Goal: Check status: Check status

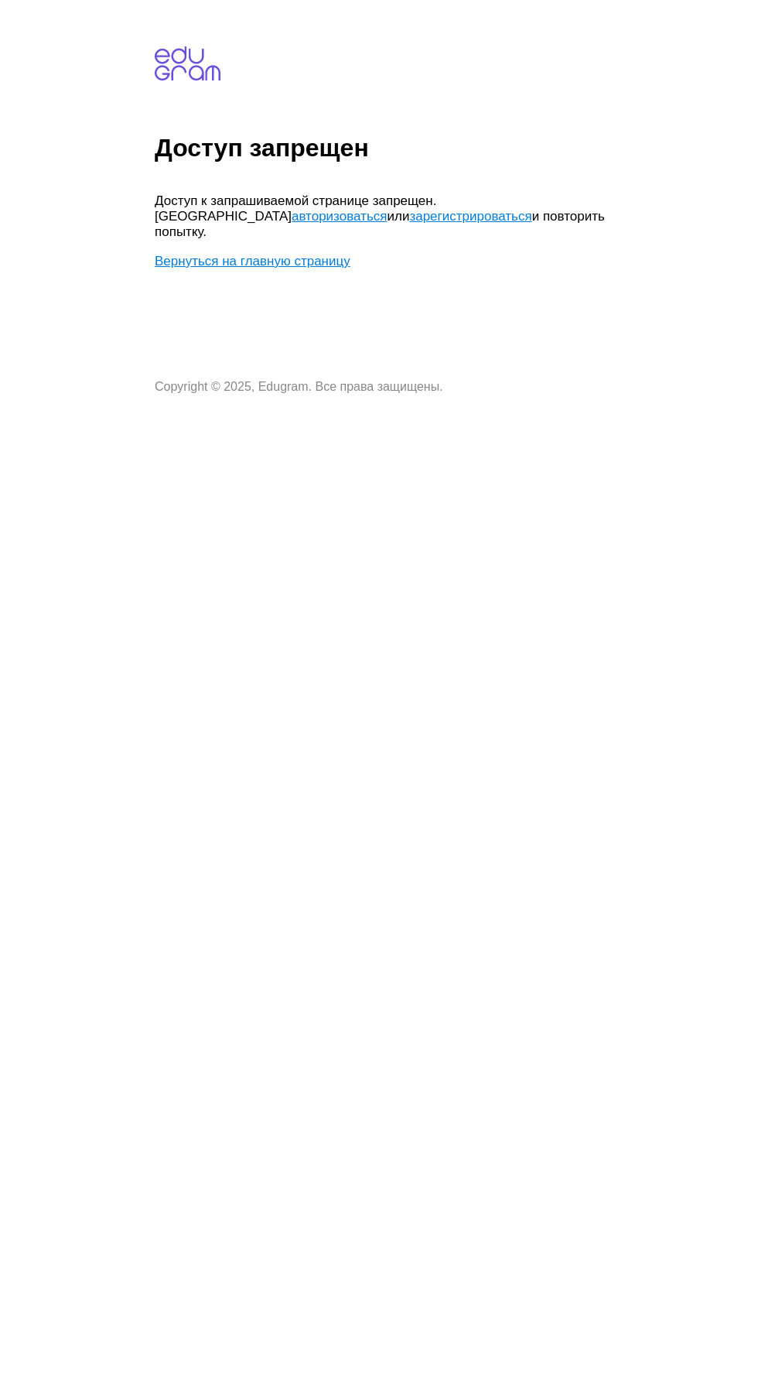
click at [292, 209] on link "авторизоваться" at bounding box center [339, 216] width 95 height 15
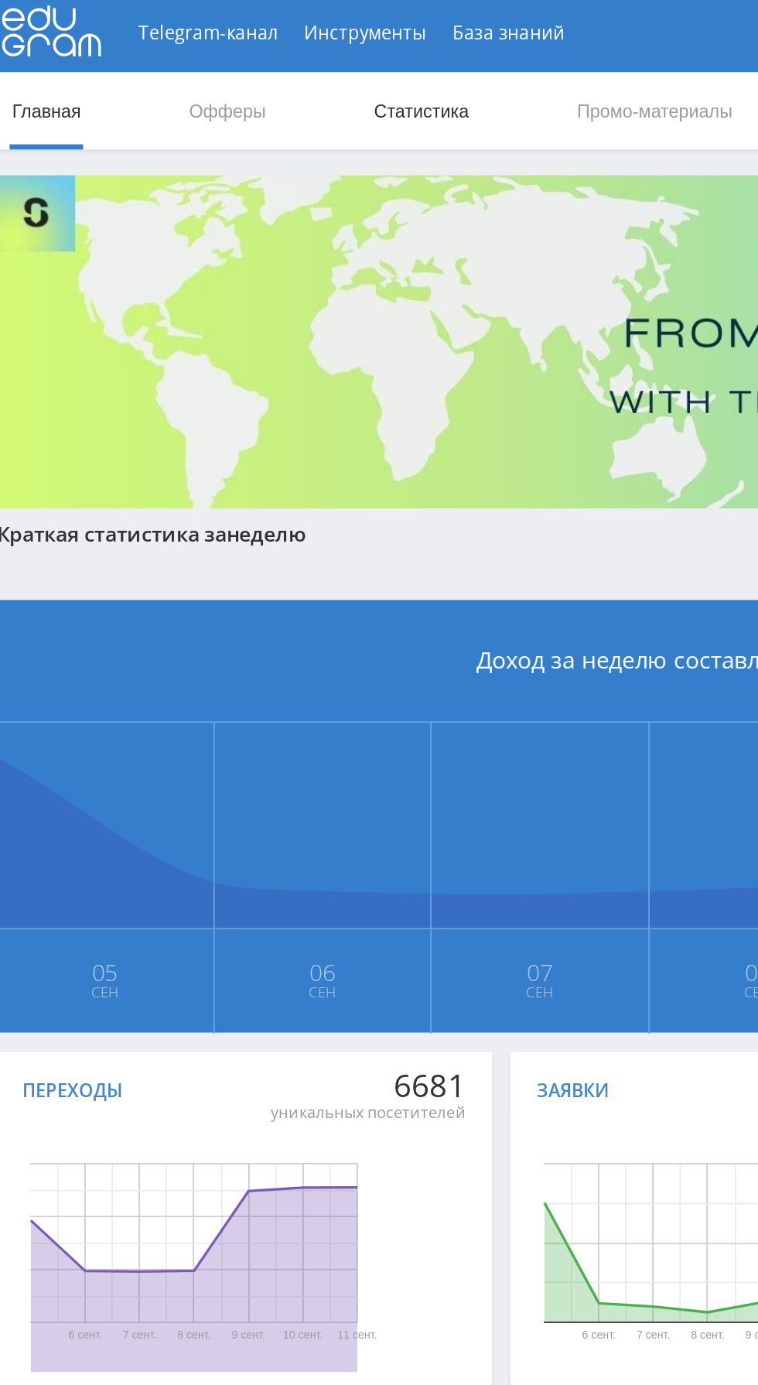
click at [276, 70] on link "Статистика" at bounding box center [262, 69] width 60 height 46
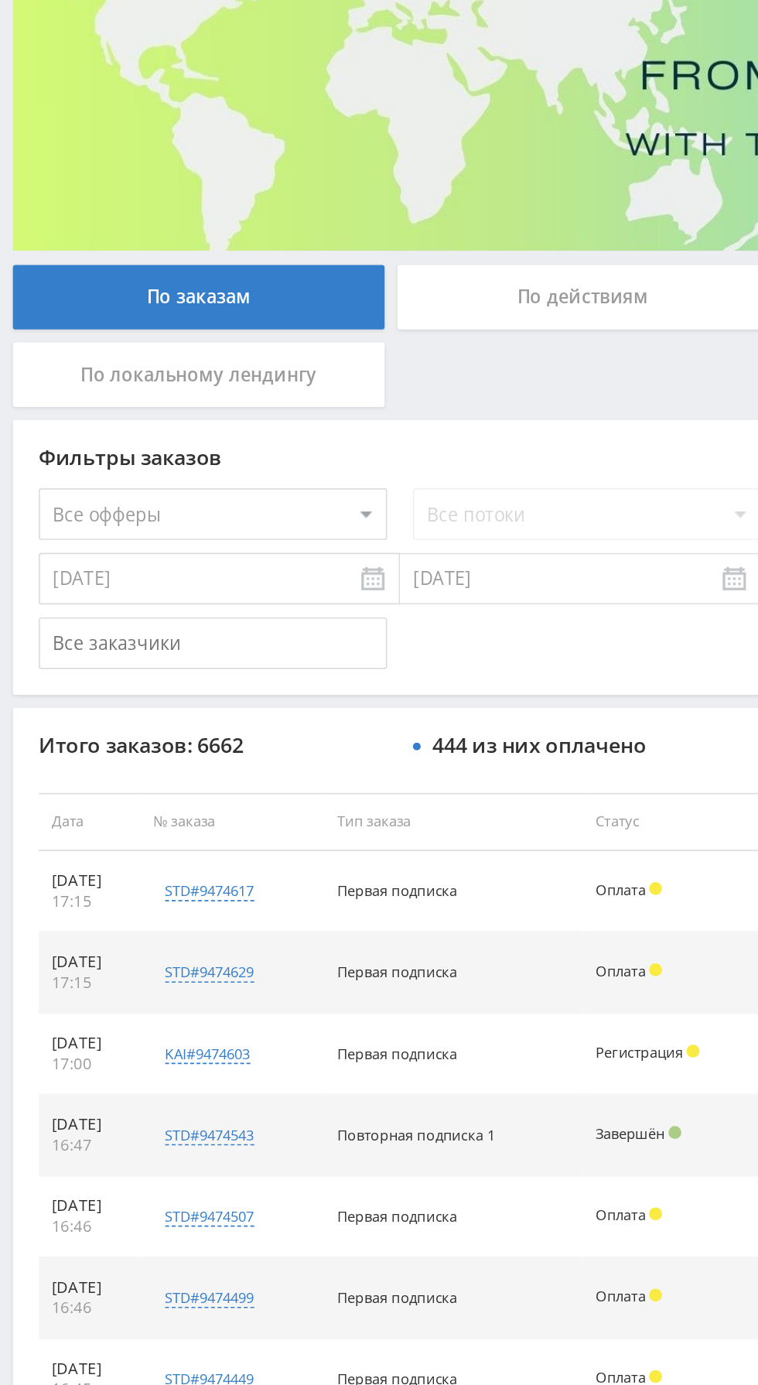
click at [163, 473] on select "Все офферы MyStylus MyStylus - Revshare Кампус AI Studybay Автор24 Studybay Bra…" at bounding box center [127, 465] width 209 height 31
select select "376"
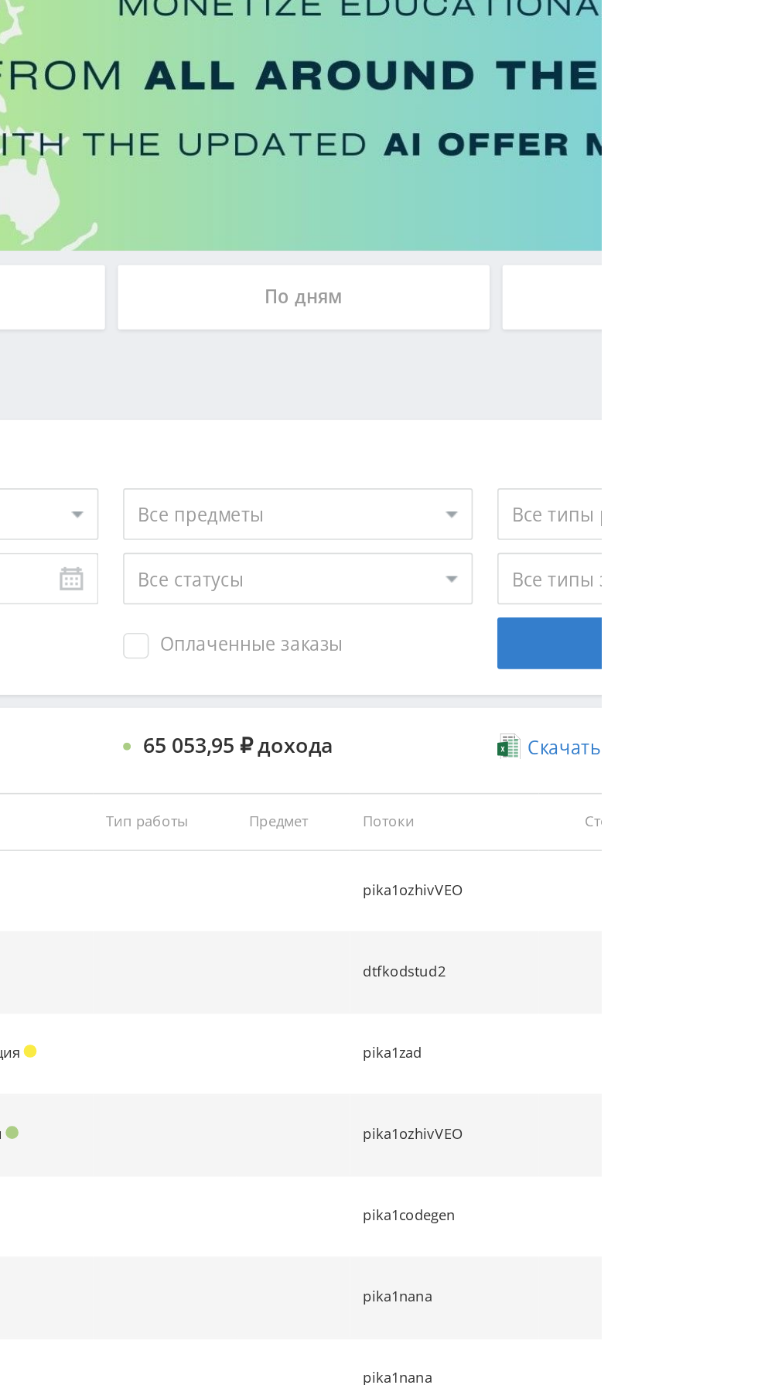
click at [555, 548] on span "Оплаченные заказы" at bounding box center [537, 544] width 132 height 15
click at [0, 0] on input "Оплаченные заказы" at bounding box center [0, 0] width 0 height 0
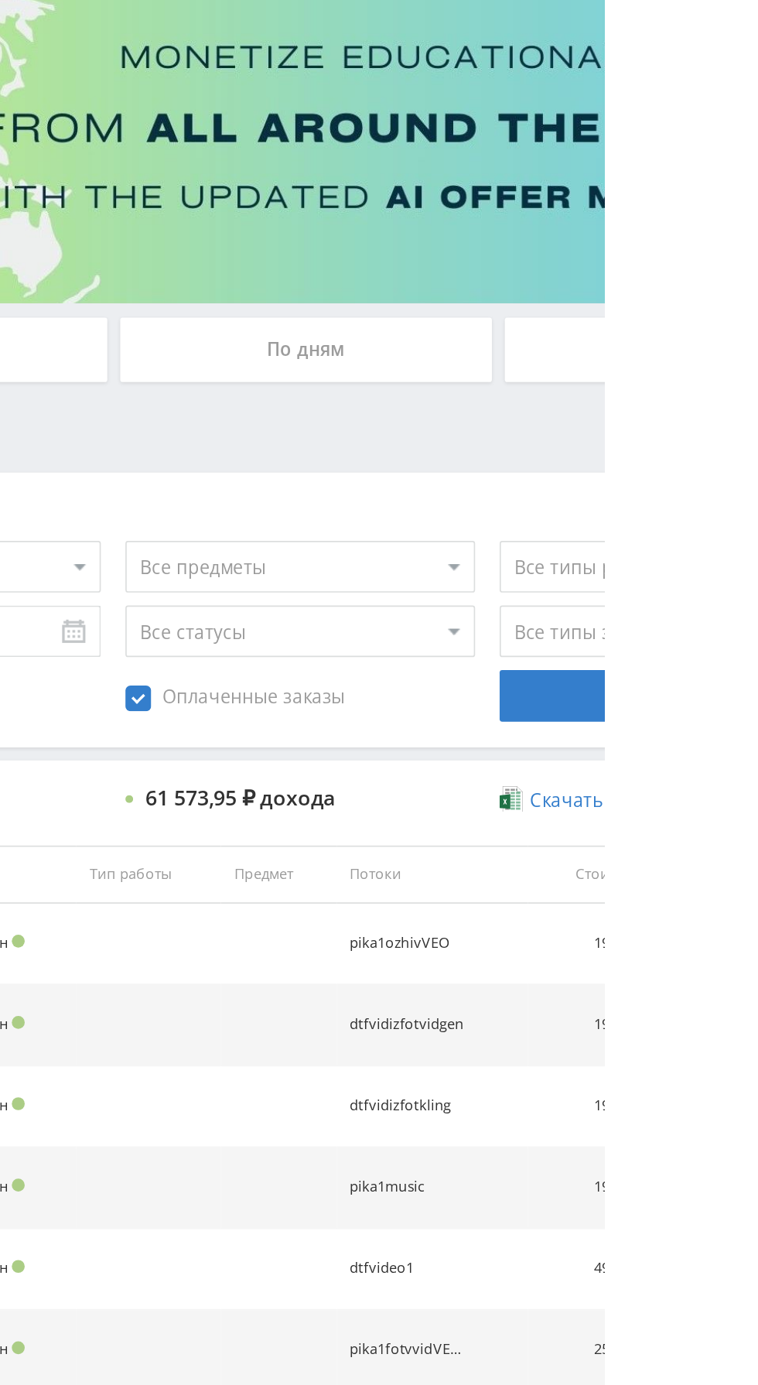
click at [635, 340] on div "По дням" at bounding box center [579, 335] width 223 height 39
click at [0, 0] on input "По дням" at bounding box center [0, 0] width 0 height 0
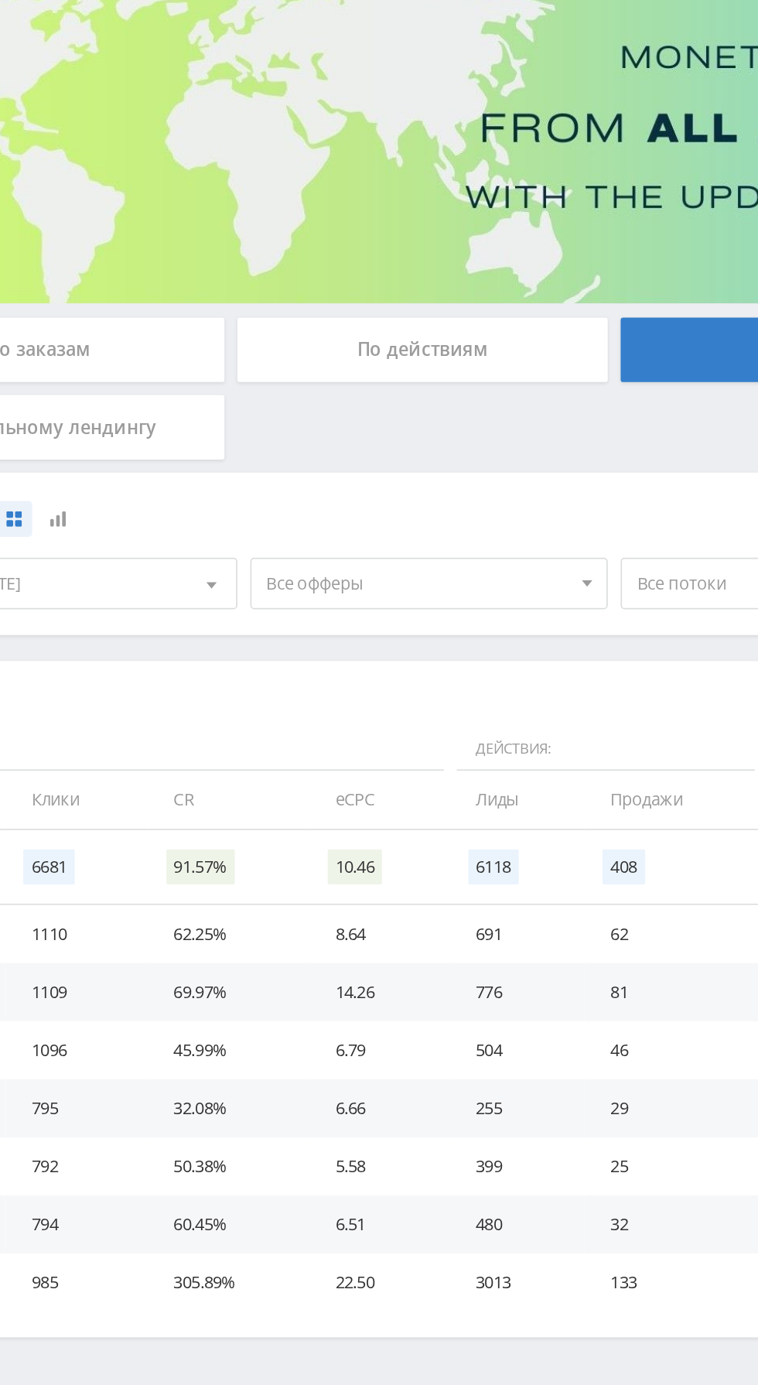
click at [373, 470] on span "Все офферы" at bounding box center [346, 475] width 181 height 29
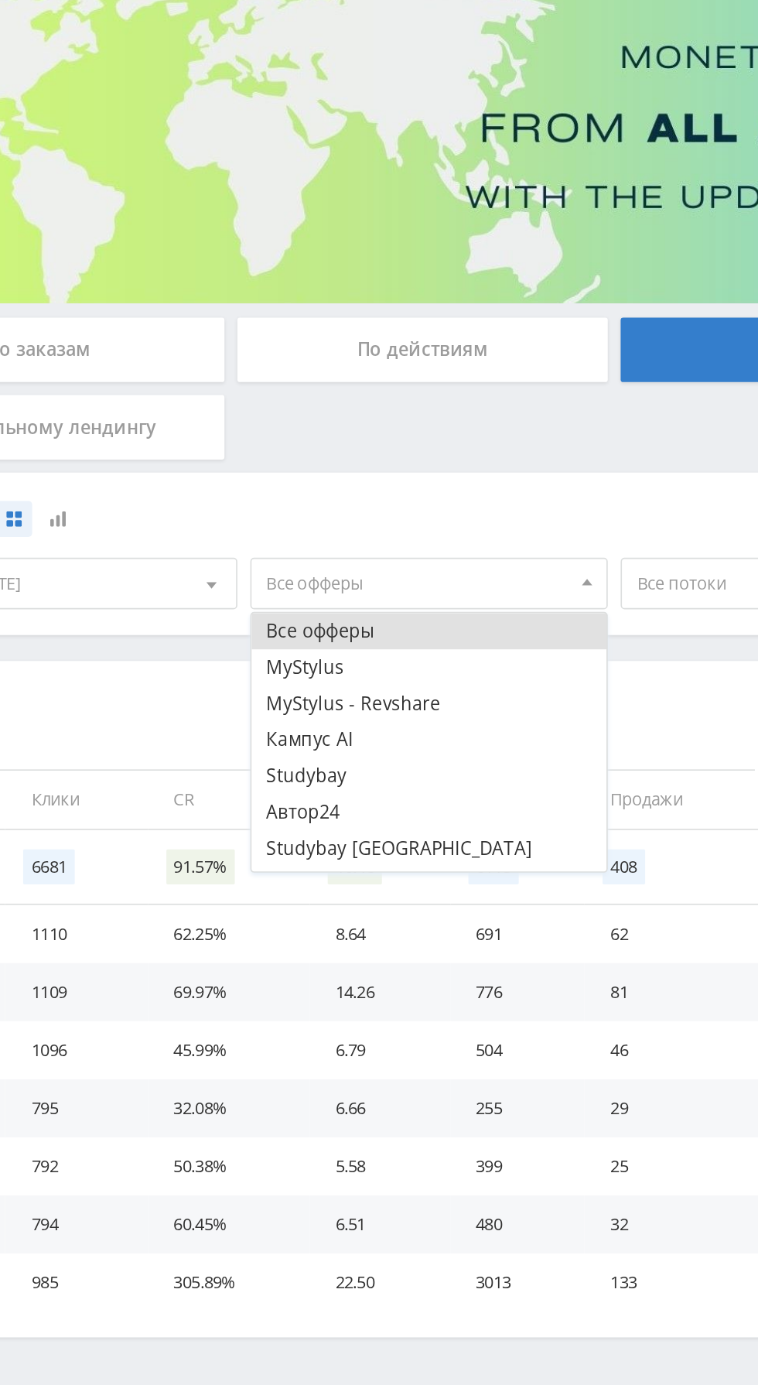
scroll to position [19, 0]
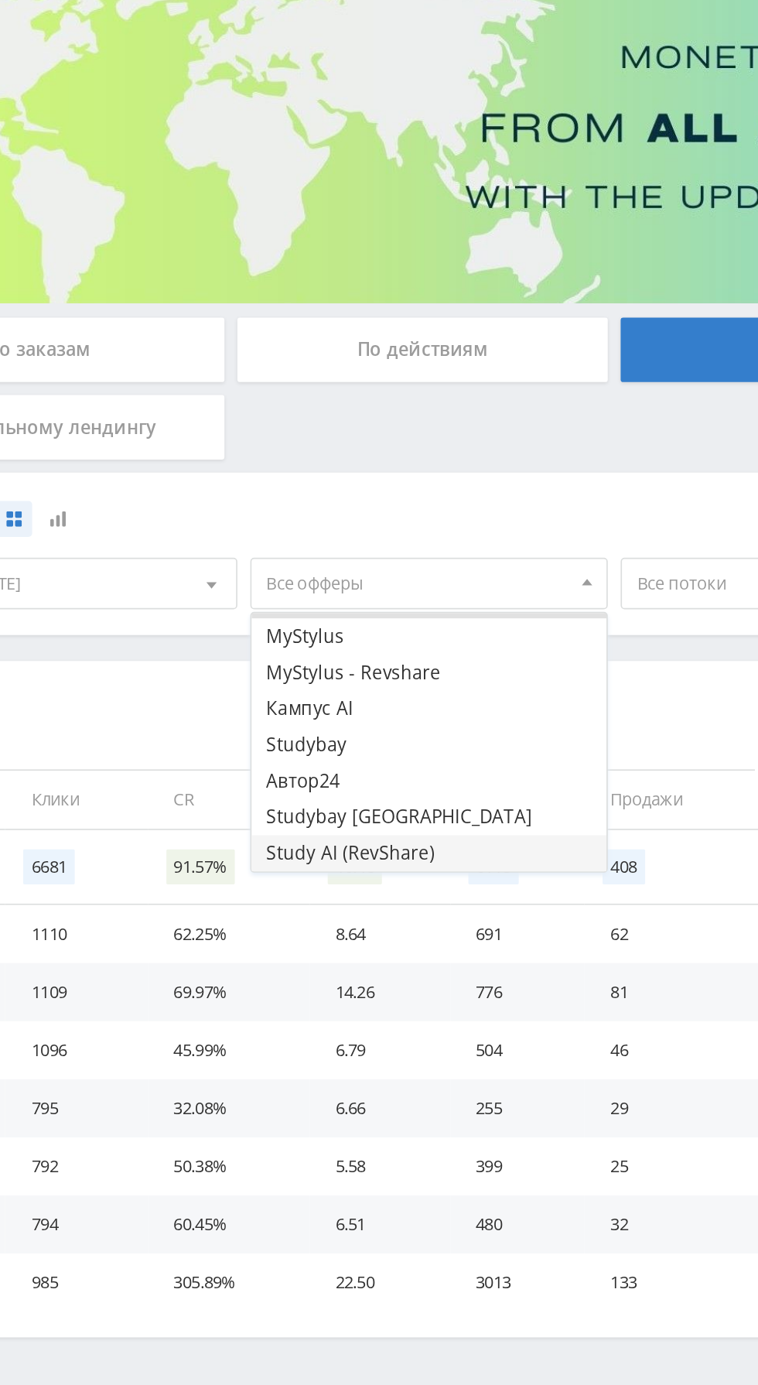
click at [368, 641] on button "Study AI (RevShare)" at bounding box center [354, 638] width 214 height 22
